Goal: Information Seeking & Learning: Find specific page/section

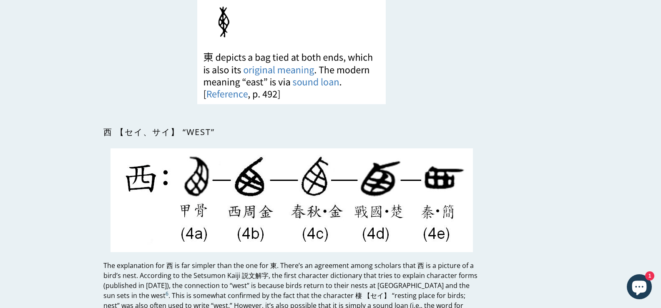
scroll to position [1417, 0]
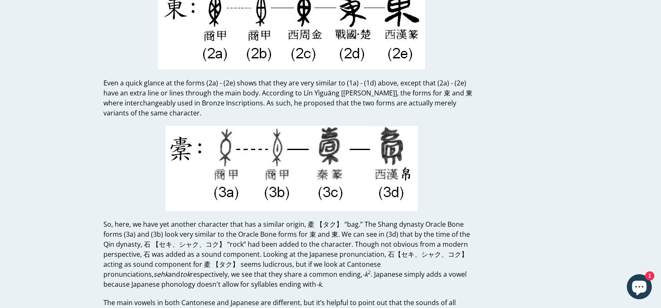
scroll to position [0, 0]
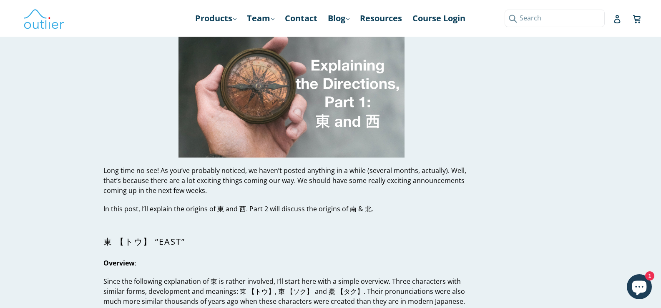
click at [593, 16] on input "Search" at bounding box center [554, 18] width 100 height 17
paste input "Explaining the Directions [GEOGRAPHIC_DATA], part 1"
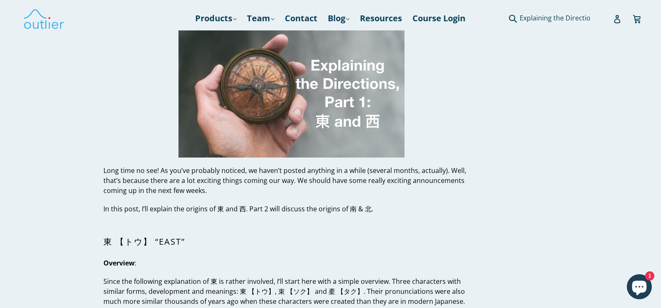
scroll to position [0, 56]
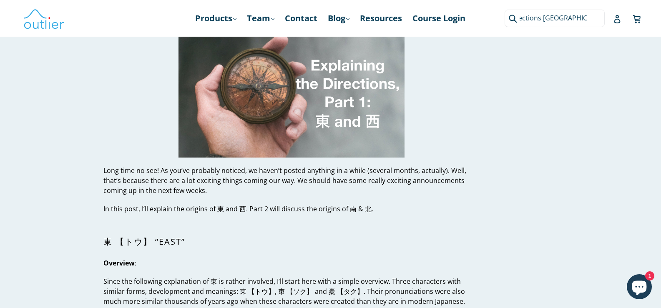
drag, startPoint x: 544, startPoint y: 15, endPoint x: 604, endPoint y: 8, distance: 60.5
click at [604, 8] on div "Explaining the Directions [GEOGRAPHIC_DATA], part 1 Submit Search Log in Cart C…" at bounding box center [570, 18] width 133 height 37
type input "Explaining the Directions"
click at [504, 10] on button "Submit" at bounding box center [511, 18] width 14 height 17
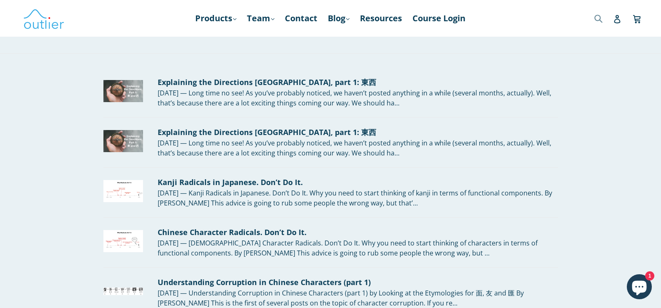
click at [592, 14] on div "Submit" at bounding box center [573, 18] width 138 height 17
click at [596, 20] on input "Search" at bounding box center [603, 18] width 23 height 17
paste input "Explaining the Directions [GEOGRAPHIC_DATA], part 1"
drag, startPoint x: 541, startPoint y: 20, endPoint x: 575, endPoint y: 24, distance: 34.1
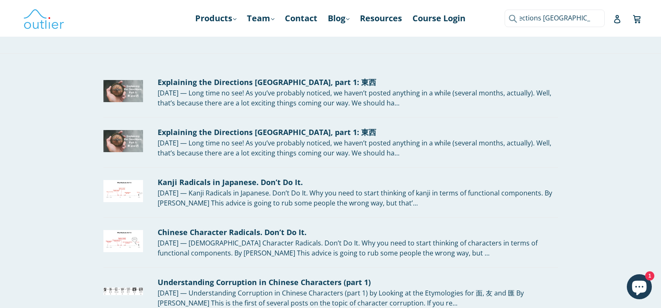
click at [587, 20] on input "Explaining the Directions [GEOGRAPHIC_DATA], part 1" at bounding box center [554, 18] width 100 height 17
type input "Explaining the Directions"
click at [504, 10] on button "Submit" at bounding box center [511, 18] width 14 height 17
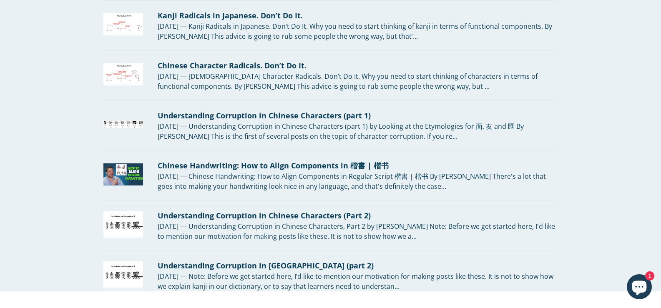
scroll to position [212, 0]
